Goal: Task Accomplishment & Management: Use online tool/utility

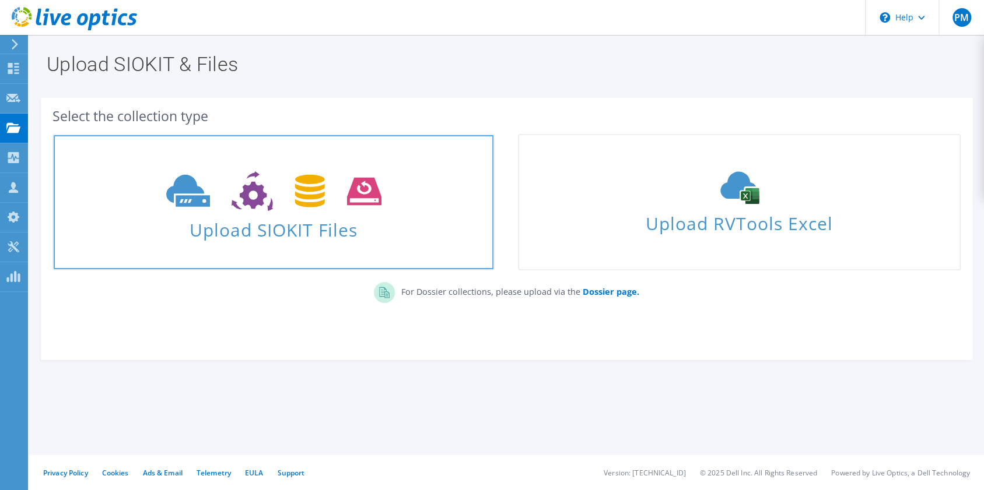
click at [331, 180] on icon at bounding box center [273, 191] width 215 height 40
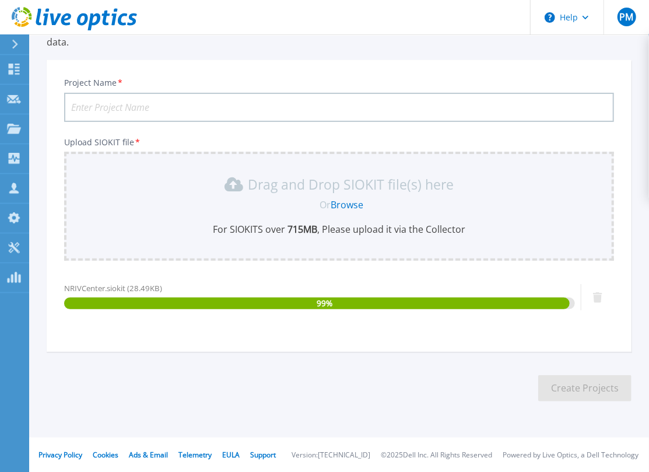
scroll to position [61, 0]
click at [148, 101] on input "Project Name *" at bounding box center [339, 107] width 550 height 29
type input "Datacenter Refresh - NRI"
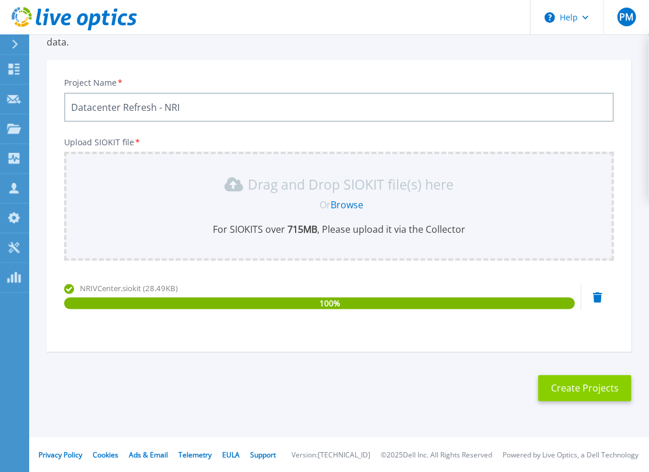
click at [577, 388] on button "Create Projects" at bounding box center [584, 388] width 93 height 26
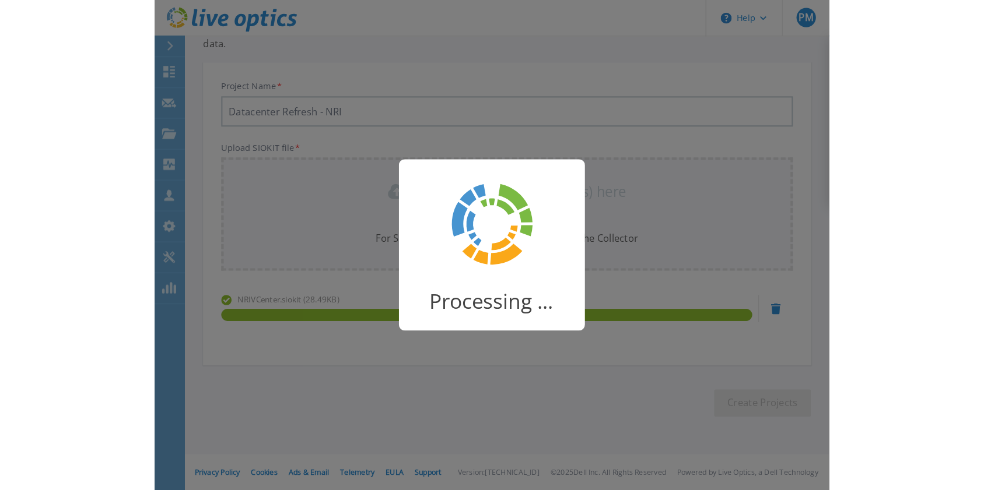
scroll to position [29, 0]
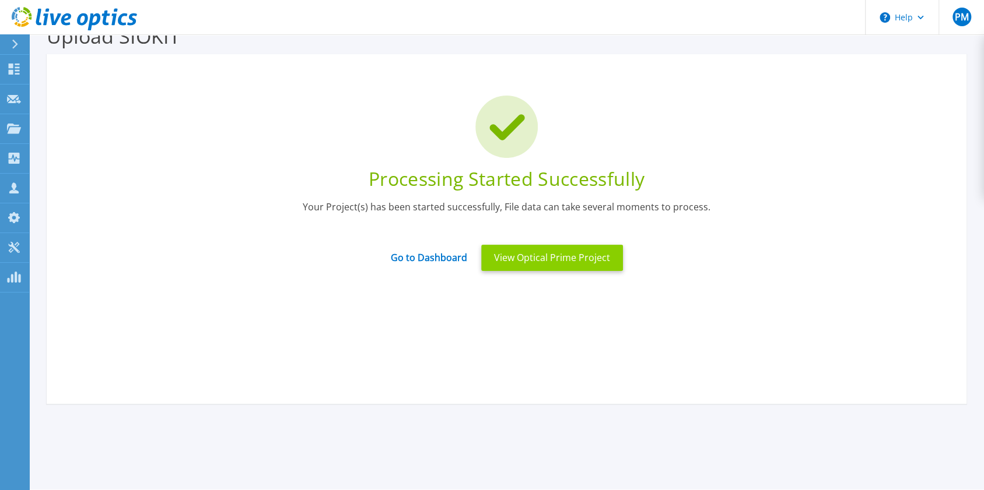
click at [559, 266] on button "View Optical Prime Project" at bounding box center [552, 258] width 142 height 26
